Goal: Task Accomplishment & Management: Manage account settings

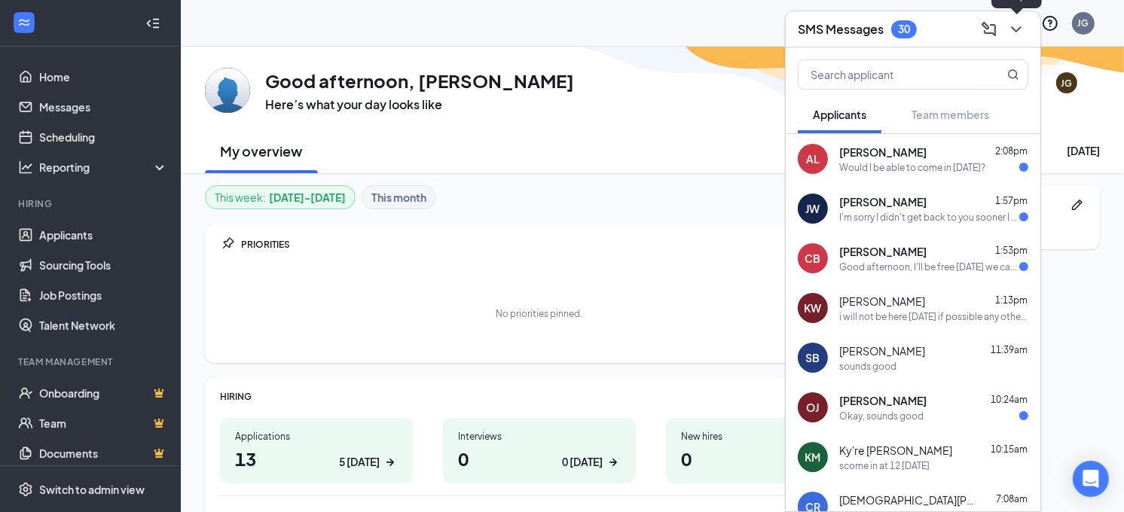
click at [1013, 34] on icon "ChevronDown" at bounding box center [1016, 29] width 18 height 18
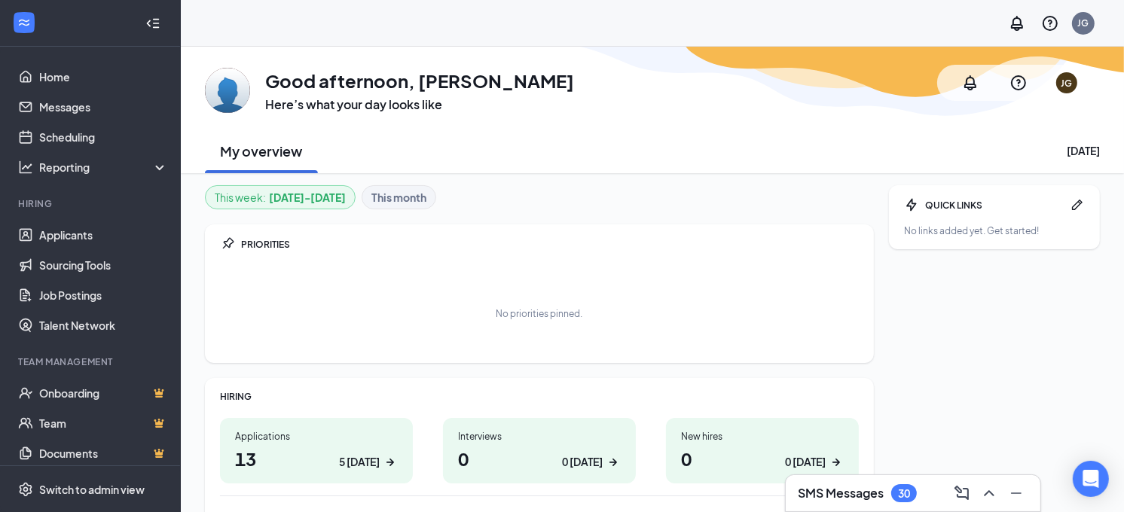
drag, startPoint x: 630, startPoint y: 46, endPoint x: 660, endPoint y: 86, distance: 50.0
click at [660, 86] on div "GA Good afternoon, [PERSON_NAME] Here’s what your day looks like JG My overview…" at bounding box center [652, 110] width 943 height 127
click at [72, 236] on link "Applicants" at bounding box center [103, 235] width 129 height 30
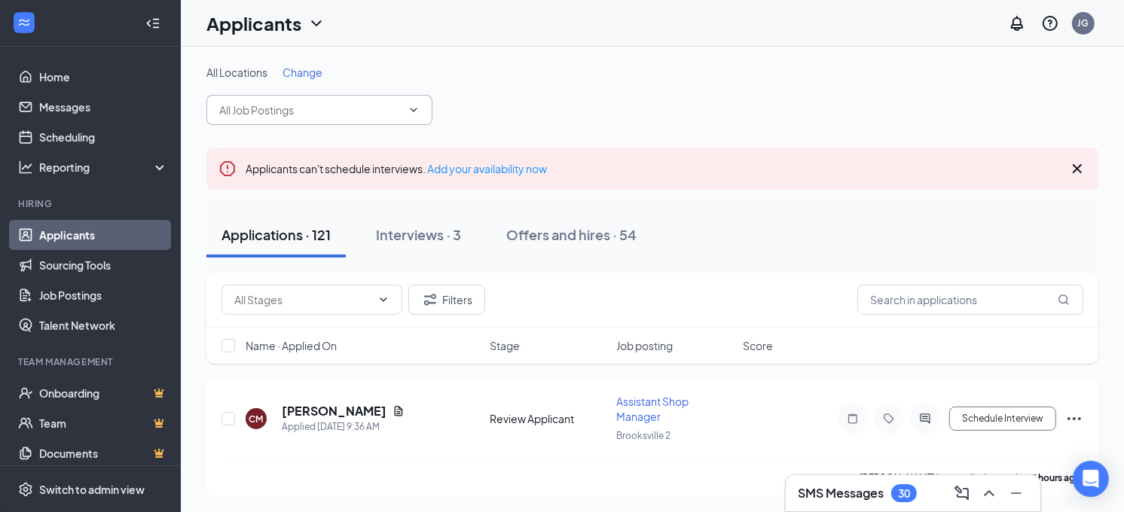
click at [355, 119] on span at bounding box center [319, 110] width 226 height 30
type input "[US_STATE]"
click at [395, 113] on input "[US_STATE]" at bounding box center [310, 110] width 182 height 17
click at [560, 93] on div "All Locations Change [US_STATE] No options" at bounding box center [652, 95] width 892 height 60
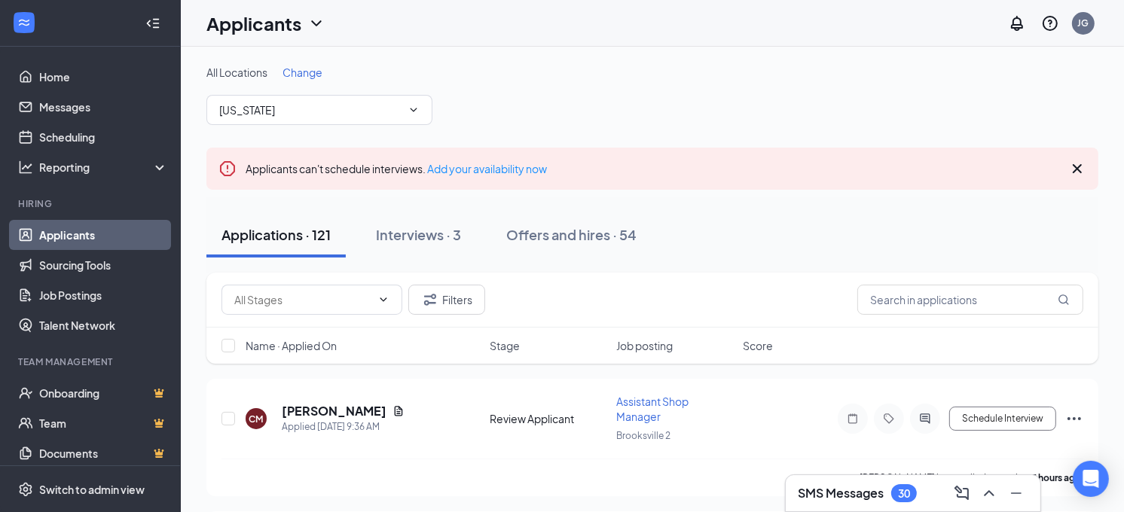
click at [64, 239] on link "Applicants" at bounding box center [103, 235] width 129 height 30
click at [69, 291] on link "Job Postings" at bounding box center [103, 295] width 129 height 30
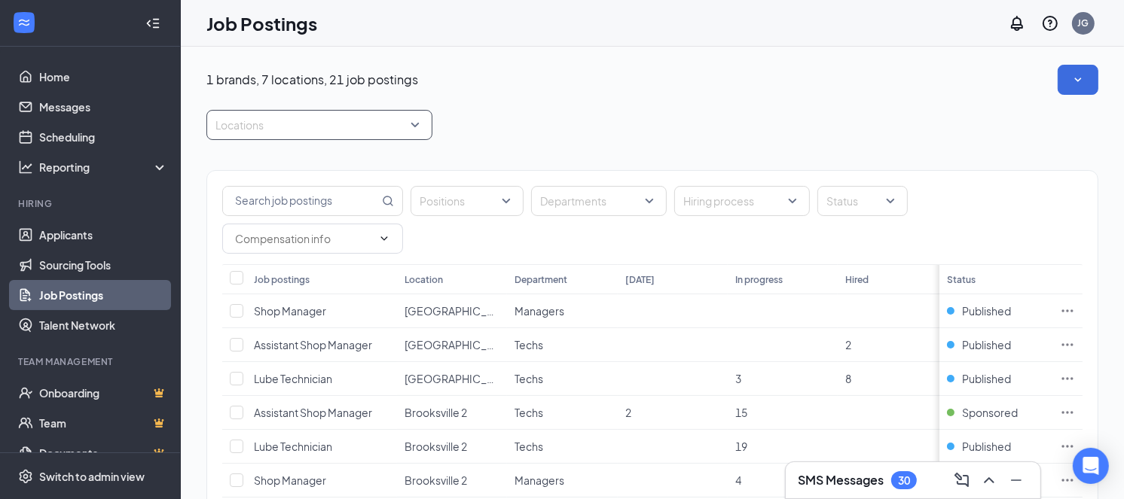
click at [299, 132] on div at bounding box center [311, 125] width 203 height 24
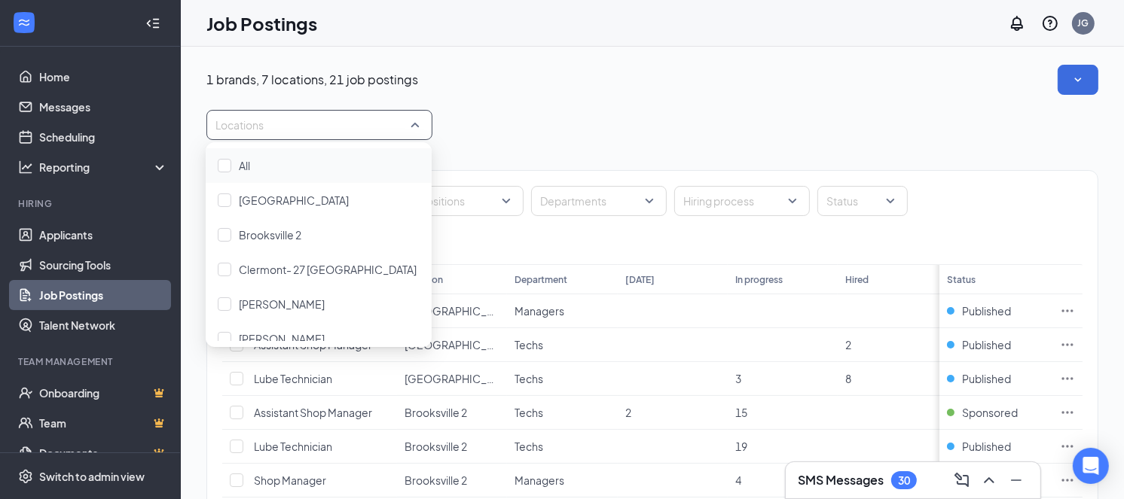
type input "w"
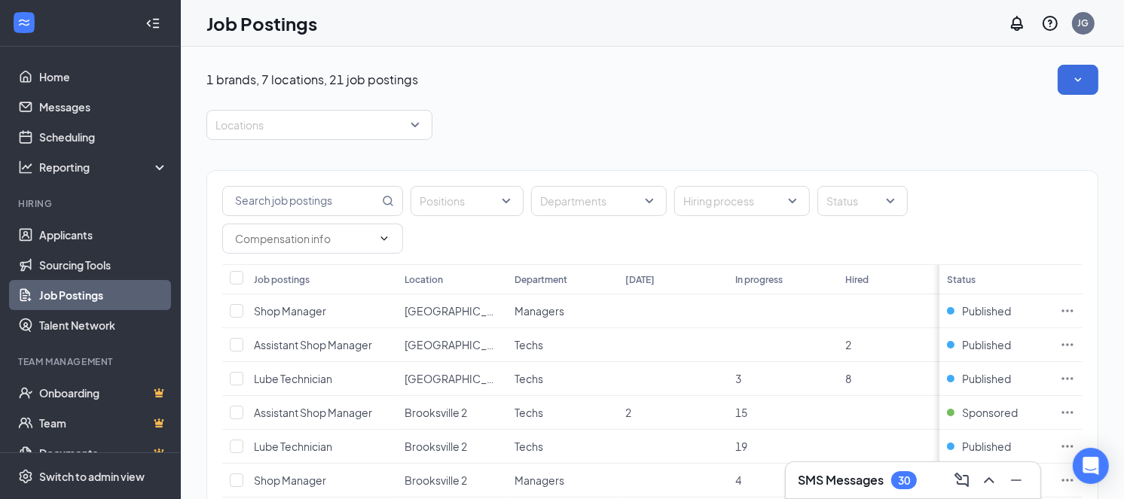
drag, startPoint x: 598, startPoint y: 100, endPoint x: 642, endPoint y: 102, distance: 43.7
click at [294, 124] on div at bounding box center [311, 125] width 203 height 24
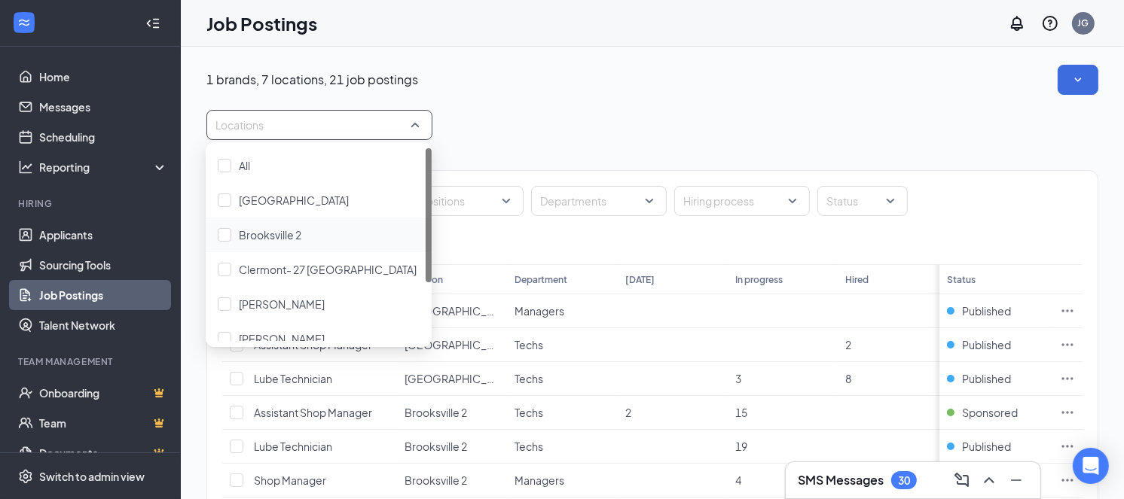
click at [297, 224] on div "Brooksville 2" at bounding box center [319, 235] width 226 height 35
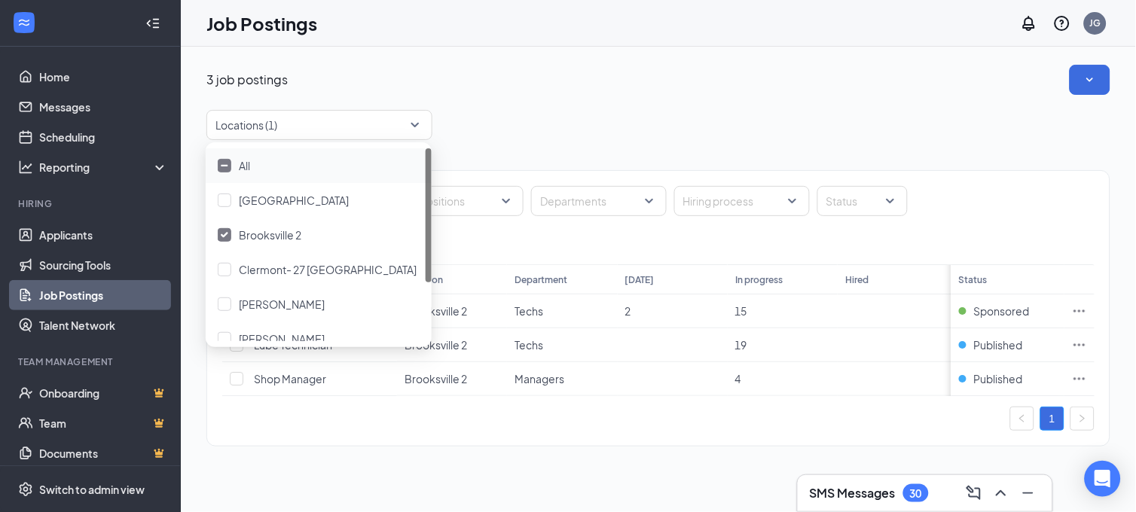
click at [801, 102] on div "3 job postings Locations (1) Positions Departments Hiring process Status Job po…" at bounding box center [658, 263] width 904 height 397
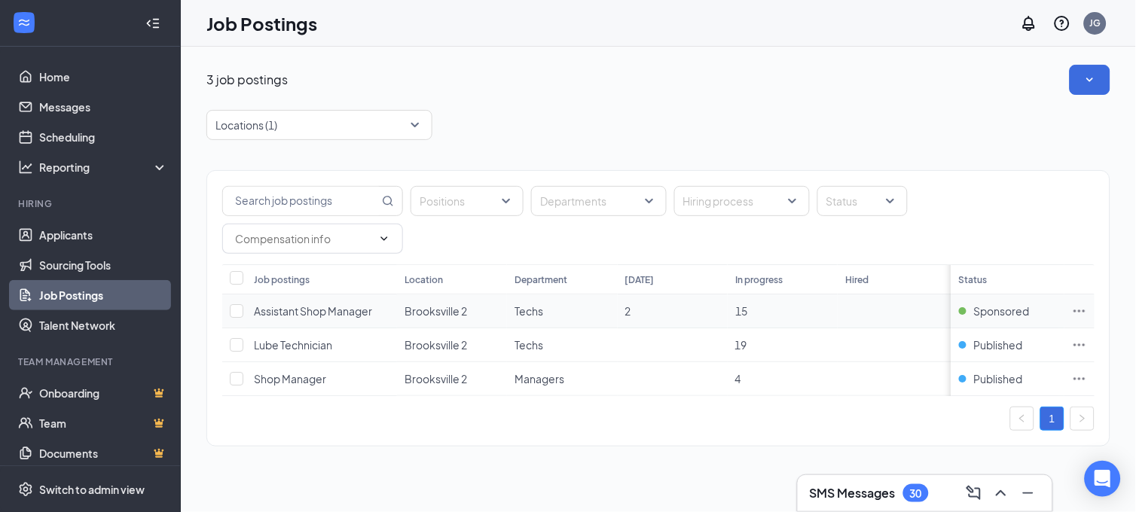
click at [310, 313] on span "Assistant Shop Manager" at bounding box center [313, 311] width 118 height 14
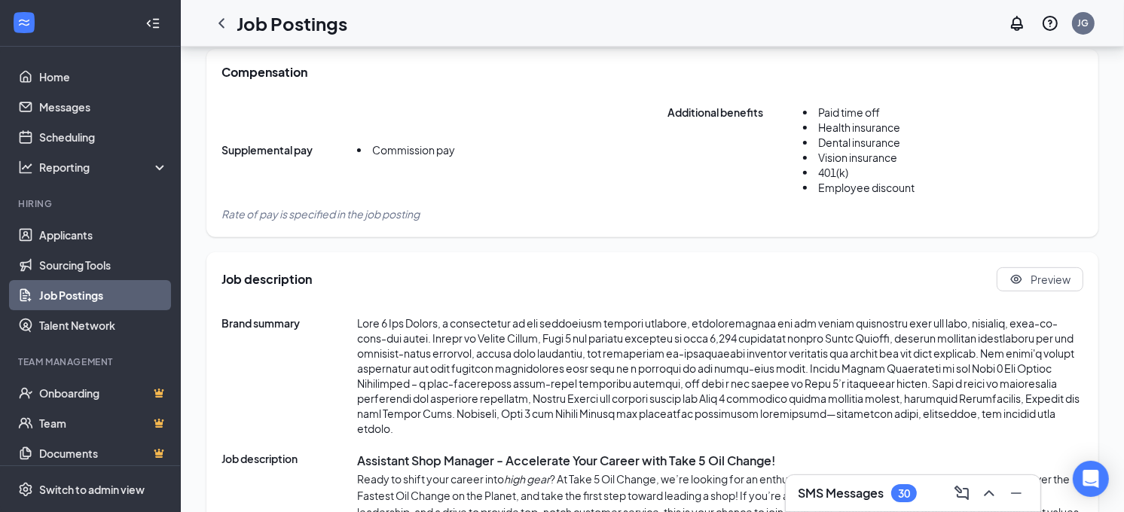
scroll to position [51, 0]
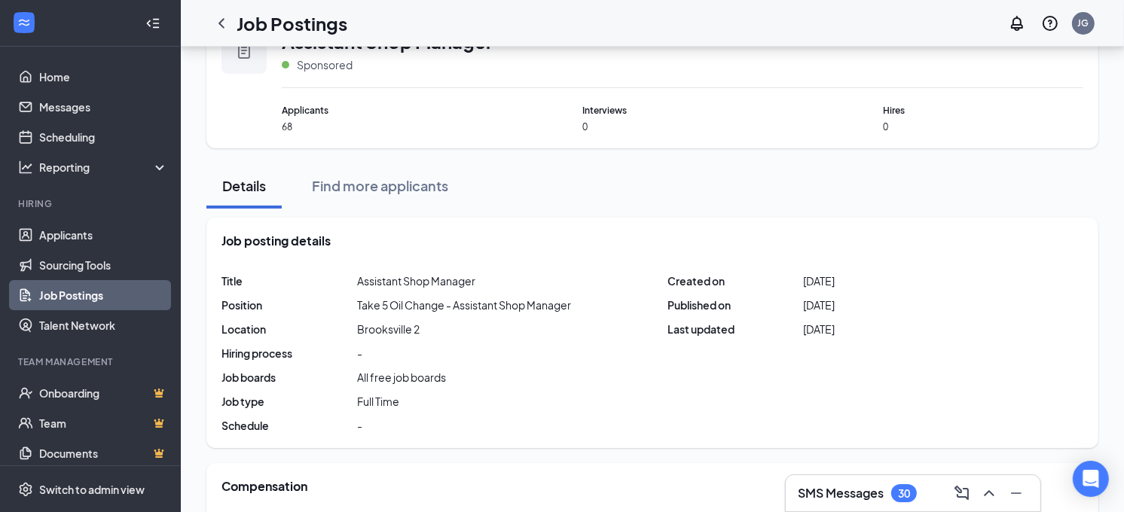
click at [81, 291] on link "Job Postings" at bounding box center [103, 295] width 129 height 30
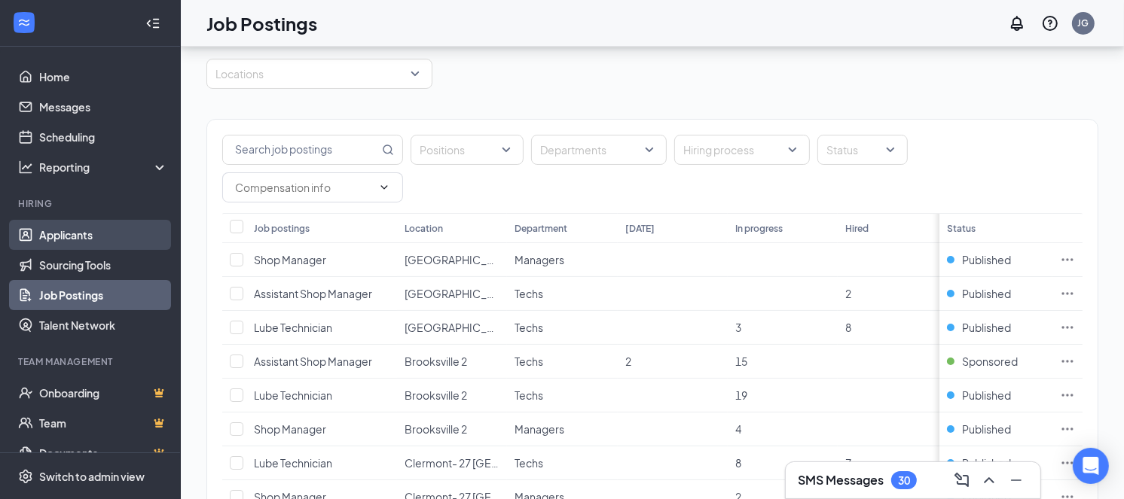
click at [69, 233] on link "Applicants" at bounding box center [103, 235] width 129 height 30
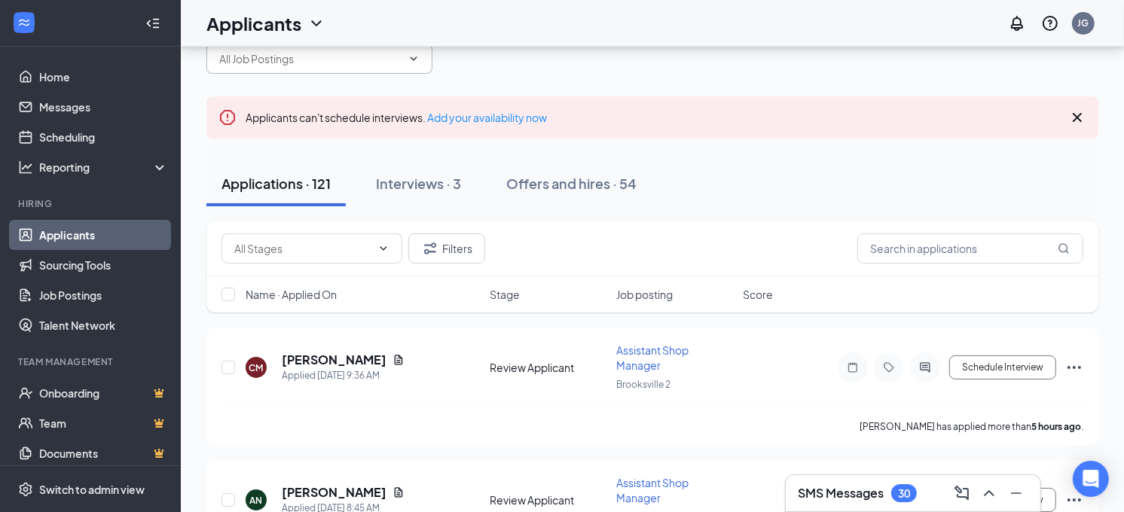
click at [314, 59] on input "text" at bounding box center [310, 58] width 182 height 17
type input "v"
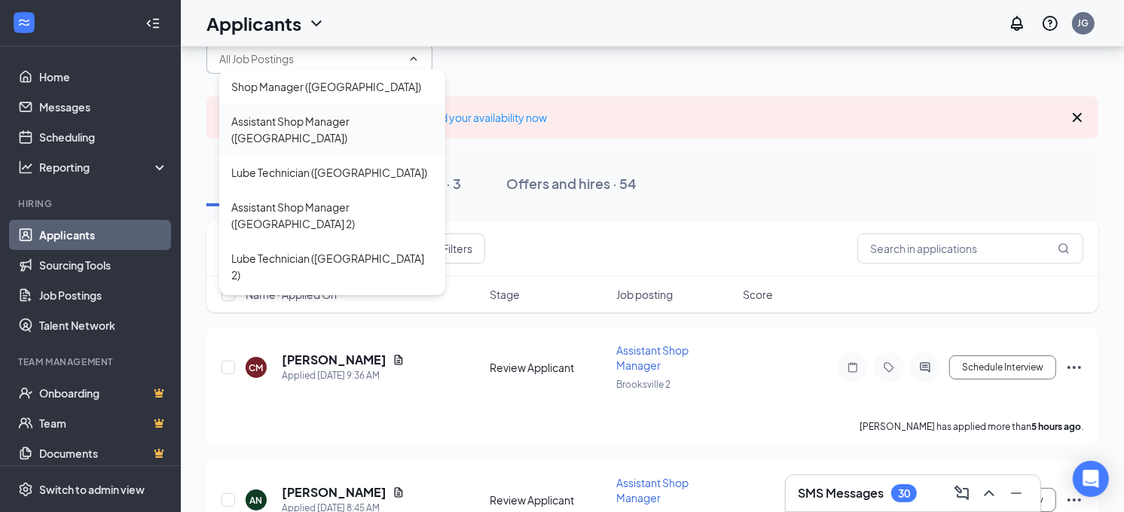
click at [349, 118] on div "Assistant Shop Manager ([GEOGRAPHIC_DATA])" at bounding box center [332, 129] width 202 height 33
type input "Assistant Shop Manager ([GEOGRAPHIC_DATA])"
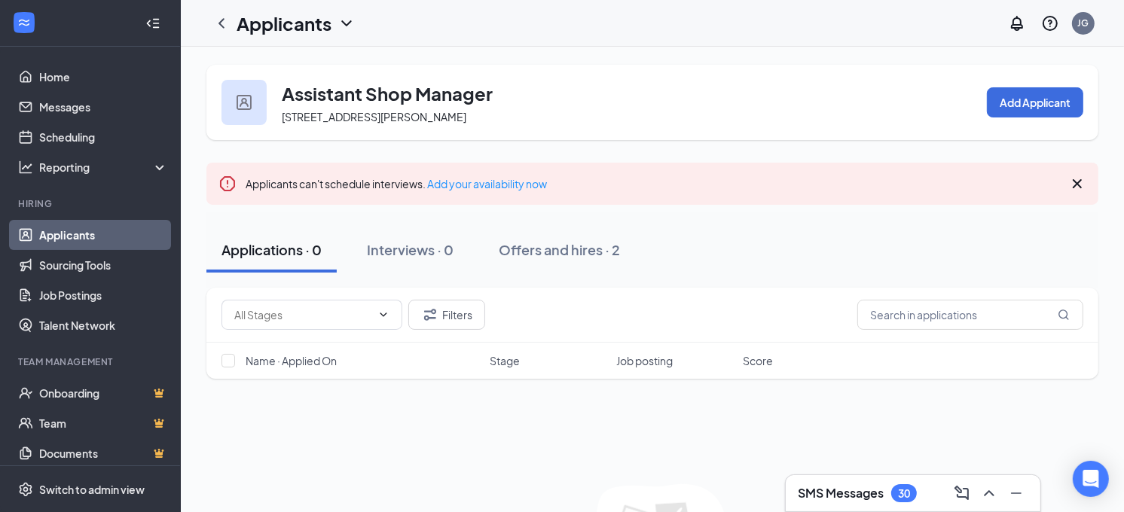
click at [345, 23] on icon "ChevronDown" at bounding box center [346, 23] width 18 height 18
click at [475, 30] on div "Applicants JG" at bounding box center [652, 23] width 943 height 47
click at [68, 226] on link "Applicants" at bounding box center [103, 235] width 129 height 30
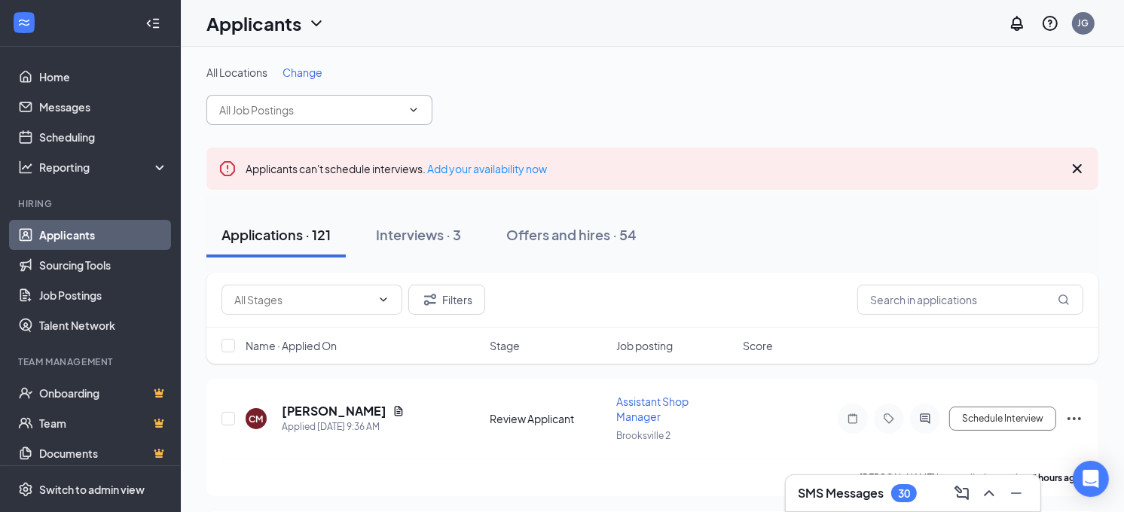
click at [310, 113] on input "text" at bounding box center [310, 110] width 182 height 17
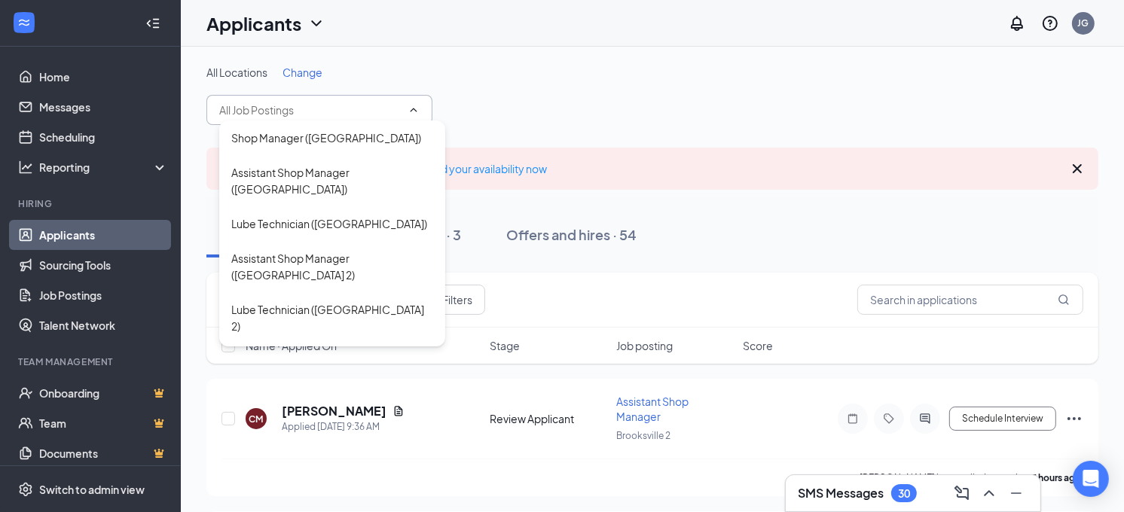
click at [310, 113] on input "text" at bounding box center [310, 110] width 182 height 17
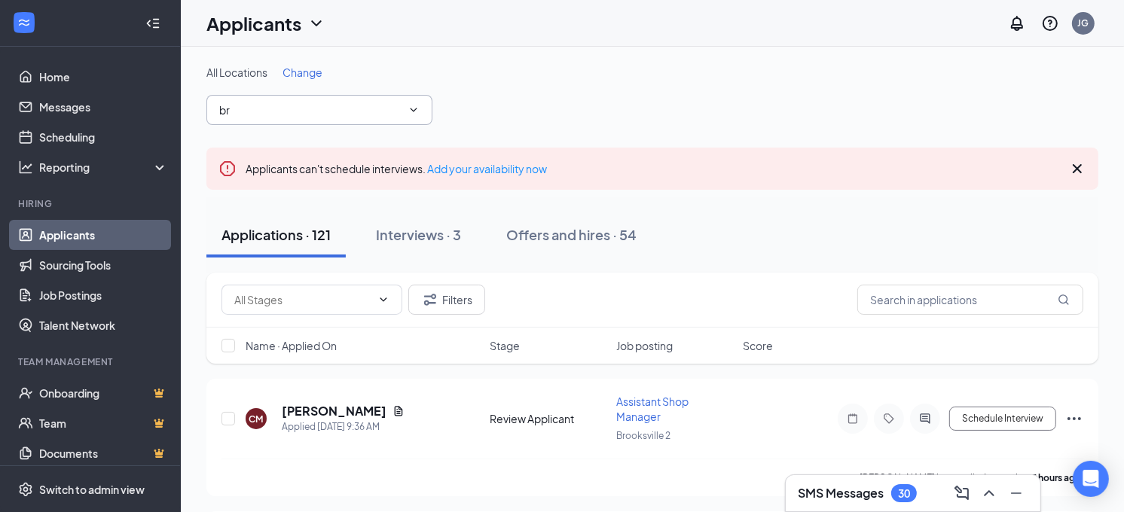
type input "b"
click at [78, 266] on link "Sourcing Tools" at bounding box center [103, 265] width 129 height 30
